Goal: Task Accomplishment & Management: Use online tool/utility

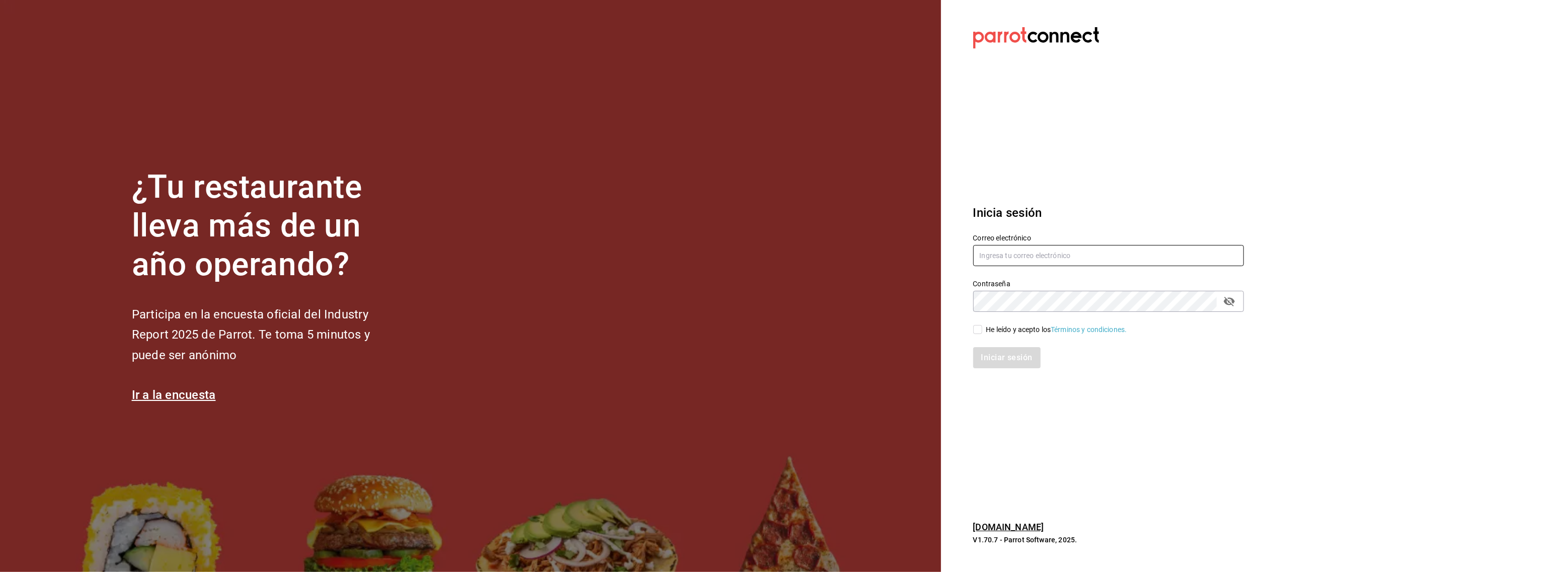
click at [1004, 258] on input "text" at bounding box center [1108, 256] width 271 height 21
type input "[EMAIL_ADDRESS][DOMAIN_NAME]"
click at [976, 328] on input "He leído y acepto los Términos y condiciones." at bounding box center [977, 329] width 9 height 9
checkbox input "true"
click at [986, 351] on button "Iniciar sesión" at bounding box center [1007, 357] width 69 height 21
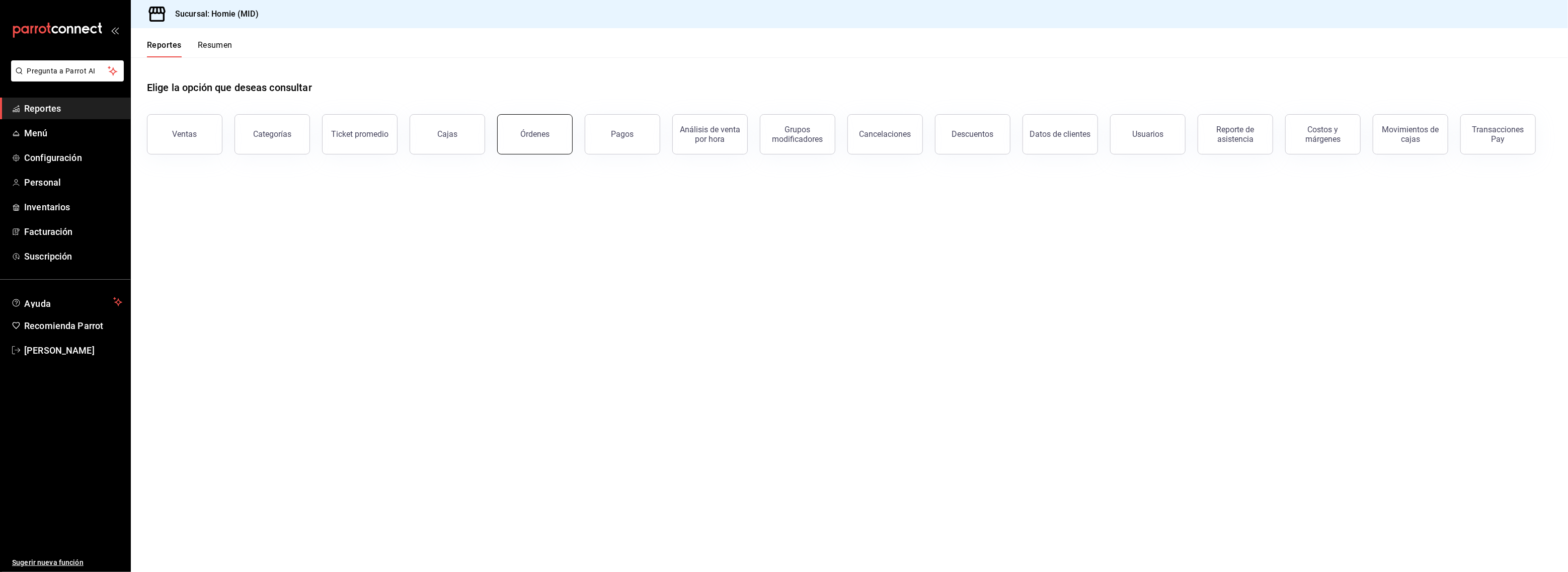
click at [528, 142] on button "Órdenes" at bounding box center [535, 134] width 76 height 40
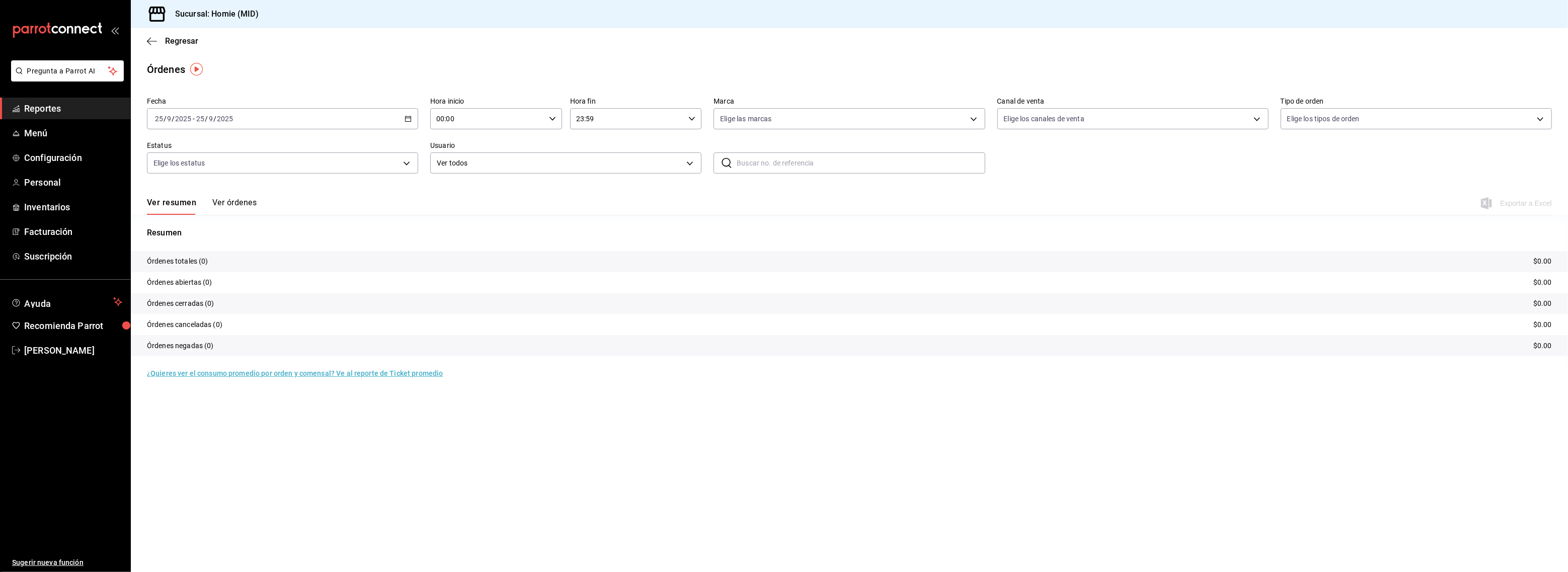
click at [218, 121] on input "2025" at bounding box center [225, 119] width 17 height 8
click at [222, 159] on li "Hoy" at bounding box center [194, 149] width 94 height 23
click at [353, 111] on div "2025-09-25 25 / 9 / 2025 - 2025-09-25 25 / 9 / 2025" at bounding box center [283, 119] width 271 height 21
click at [190, 175] on span "Ayer" at bounding box center [194, 172] width 78 height 10
click at [322, 123] on div "2025-09-24 24 / 9 / 2025 - 2025-09-24 24 / 9 / 2025" at bounding box center [283, 119] width 271 height 21
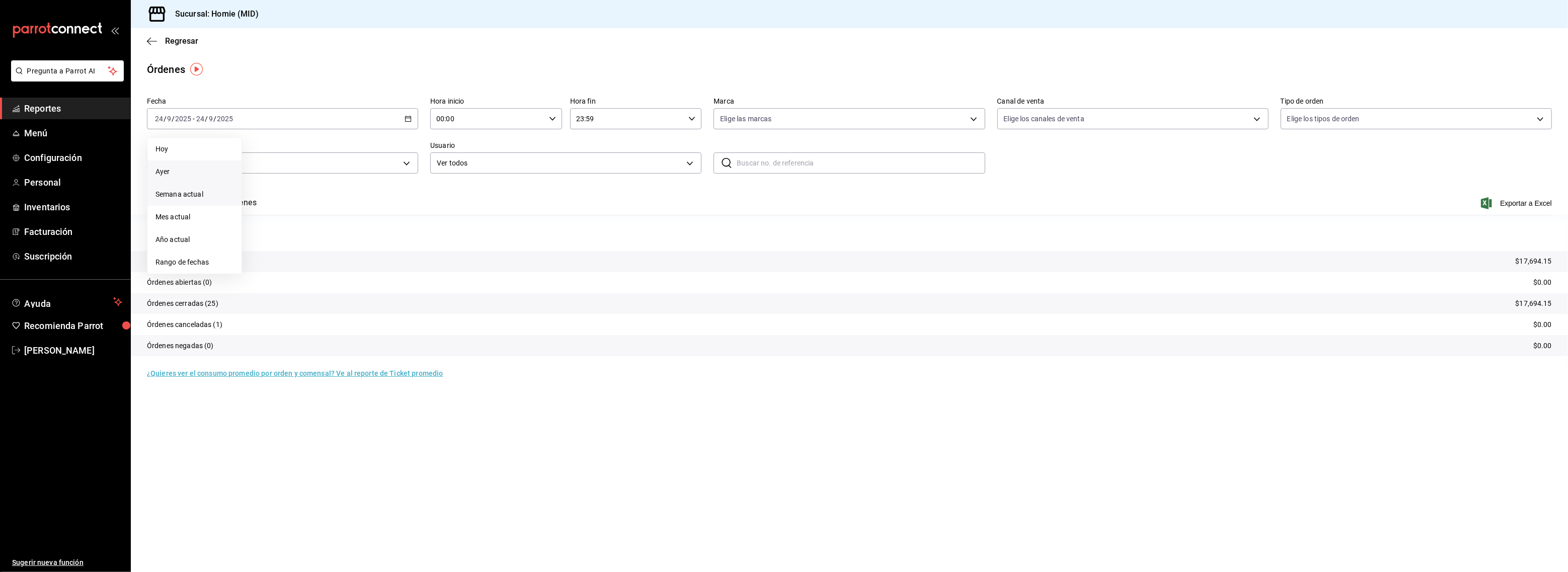
click at [192, 193] on span "Semana actual" at bounding box center [194, 194] width 78 height 10
click at [377, 120] on div "2025-09-21 21 / 9 / 2025 - 2025-09-25 25 / 9 / 2025" at bounding box center [283, 119] width 271 height 21
click at [169, 217] on span "Mes actual" at bounding box center [194, 217] width 78 height 10
click at [69, 346] on span "José Bermea" at bounding box center [73, 350] width 98 height 14
